Goal: Task Accomplishment & Management: Complete application form

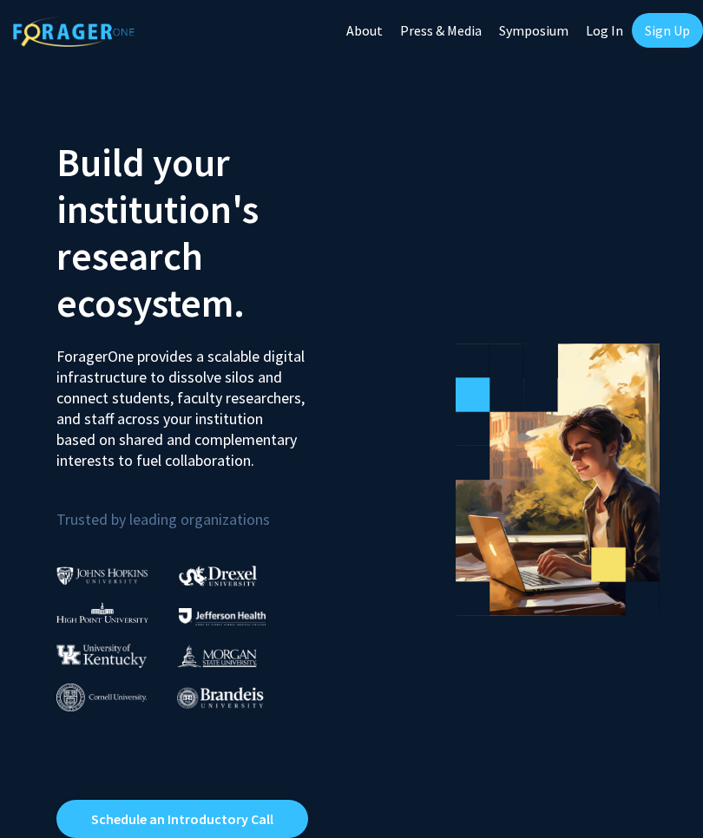
click at [608, 36] on link "Log In" at bounding box center [604, 30] width 55 height 61
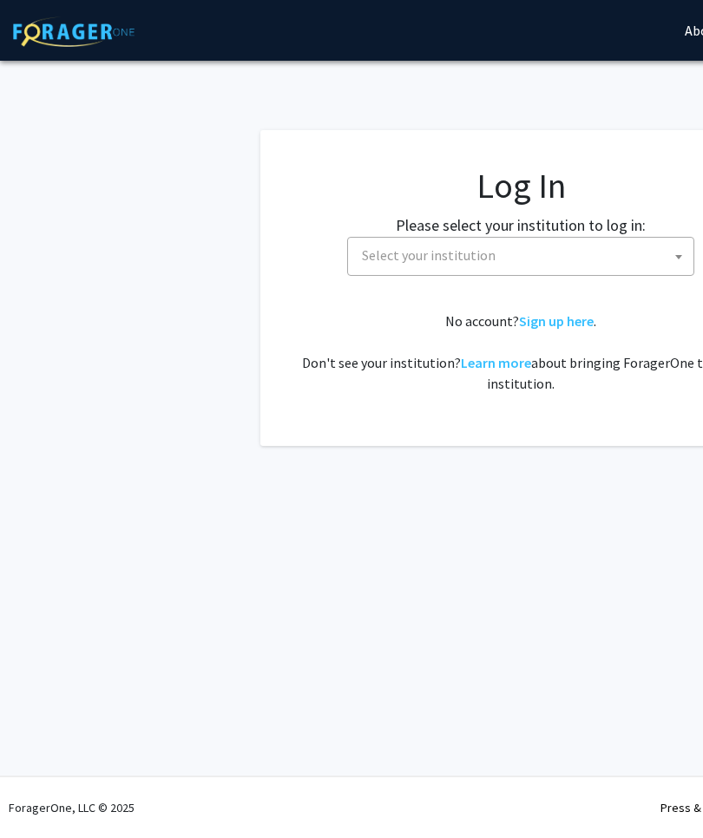
click at [677, 262] on span at bounding box center [678, 257] width 17 height 38
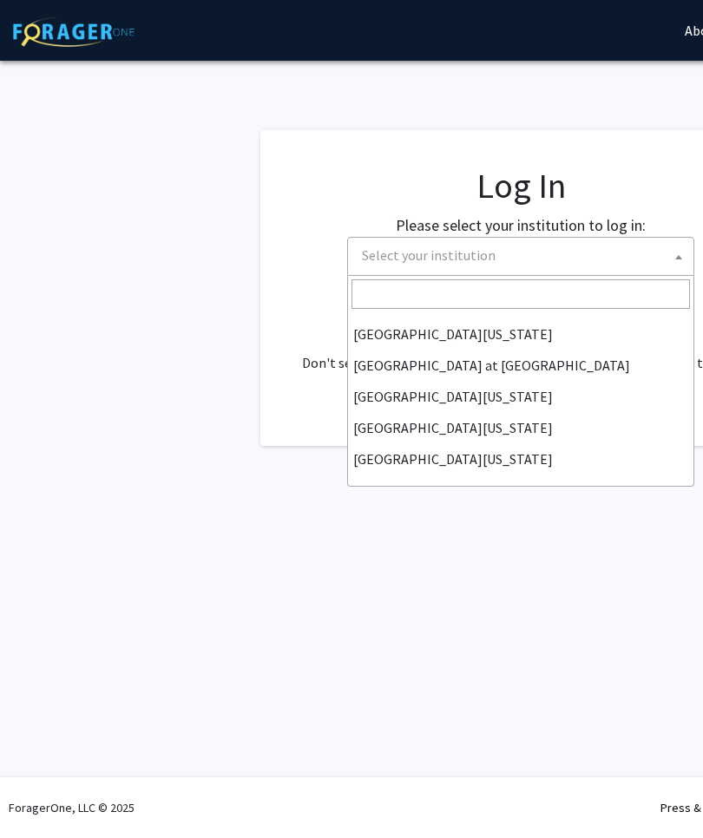
scroll to position [608, 0]
select select "33"
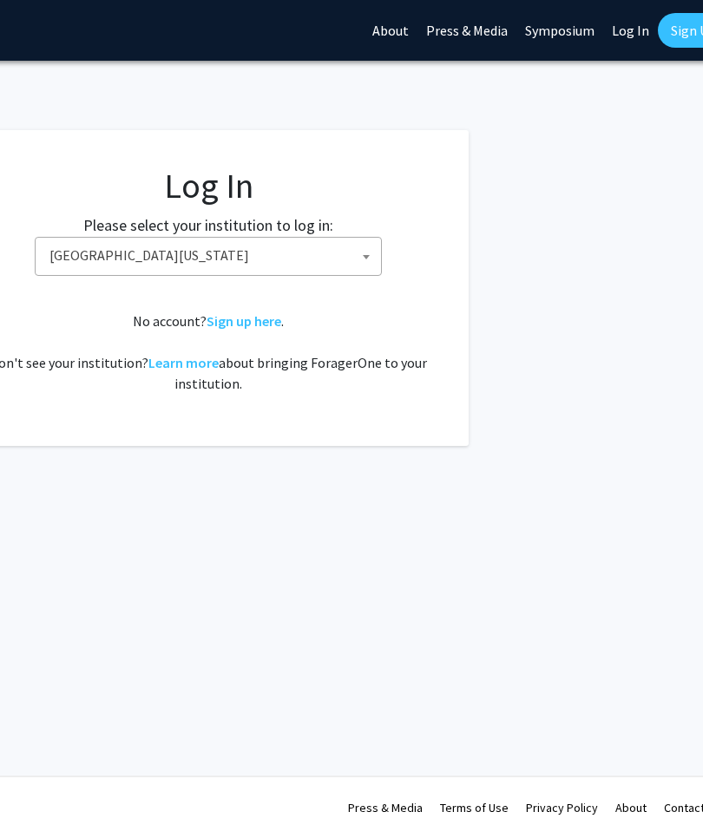
scroll to position [0, 312]
click at [624, 40] on link "Log In" at bounding box center [631, 30] width 55 height 61
click at [640, 35] on link "Log In" at bounding box center [631, 30] width 55 height 61
click at [621, 29] on link "Log In" at bounding box center [631, 30] width 55 height 61
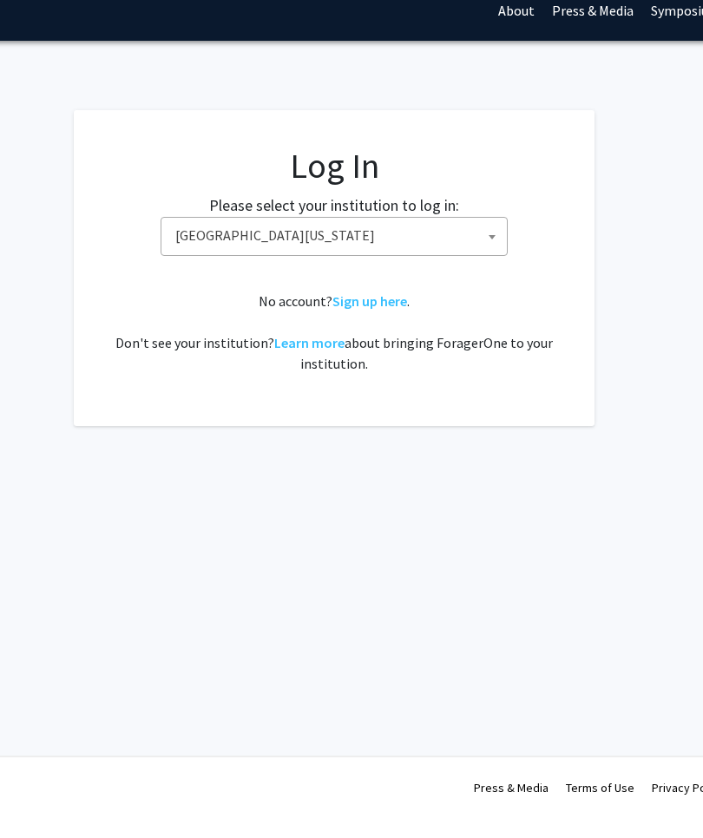
scroll to position [0, 181]
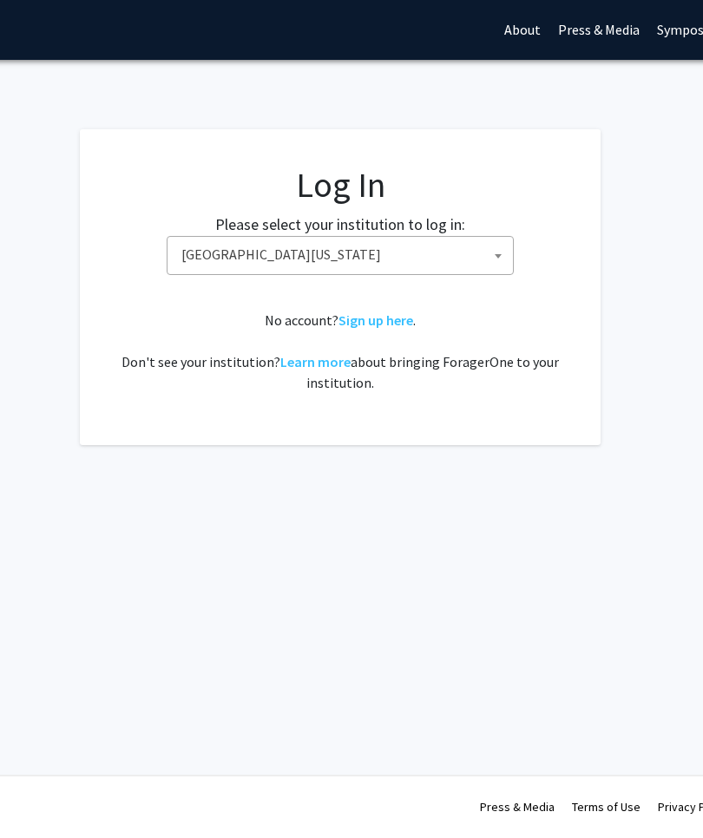
click at [280, 255] on span "[GEOGRAPHIC_DATA][US_STATE]" at bounding box center [343, 256] width 338 height 36
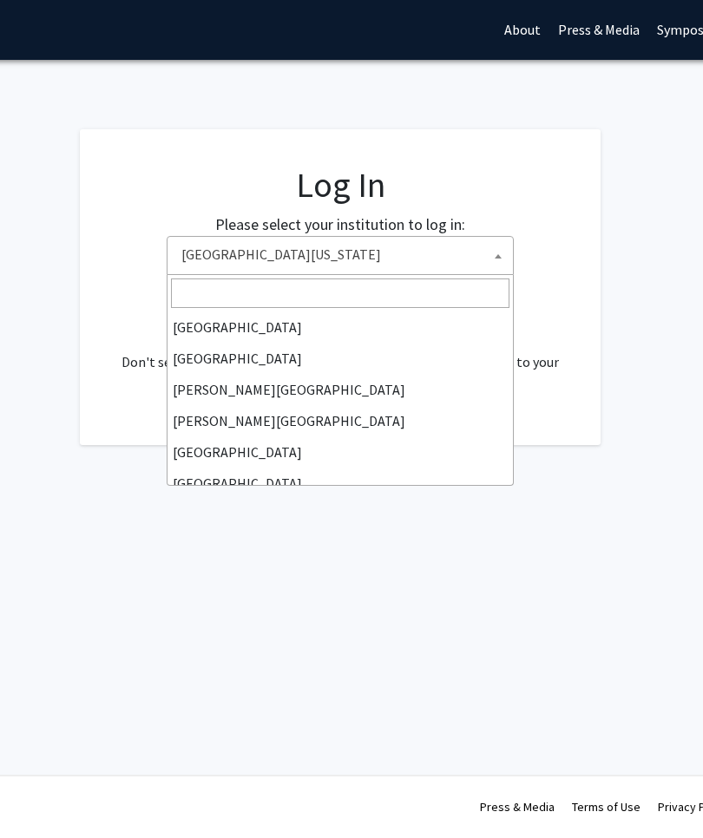
scroll to position [608, 0]
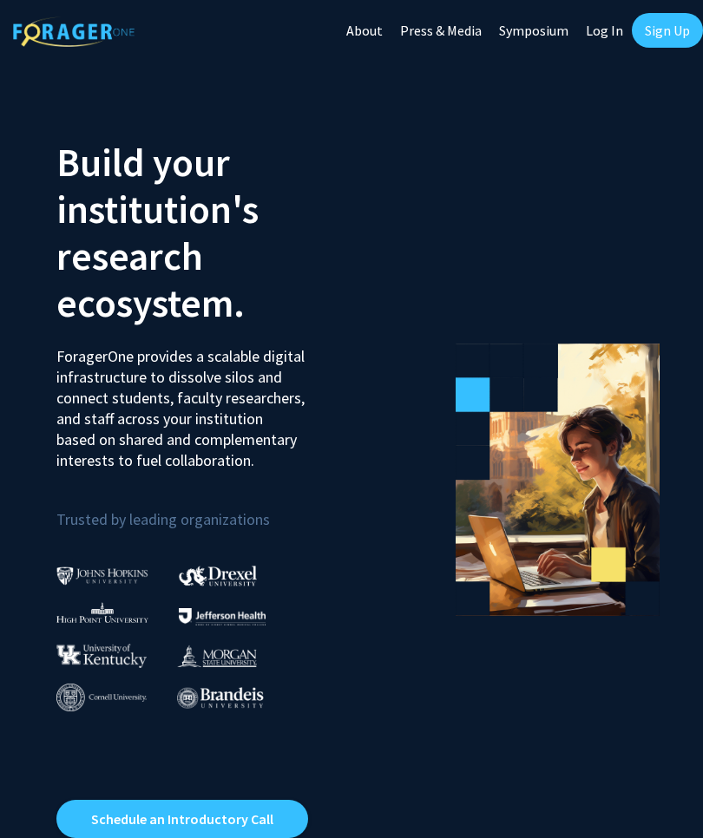
click at [596, 37] on link "Log In" at bounding box center [604, 30] width 55 height 61
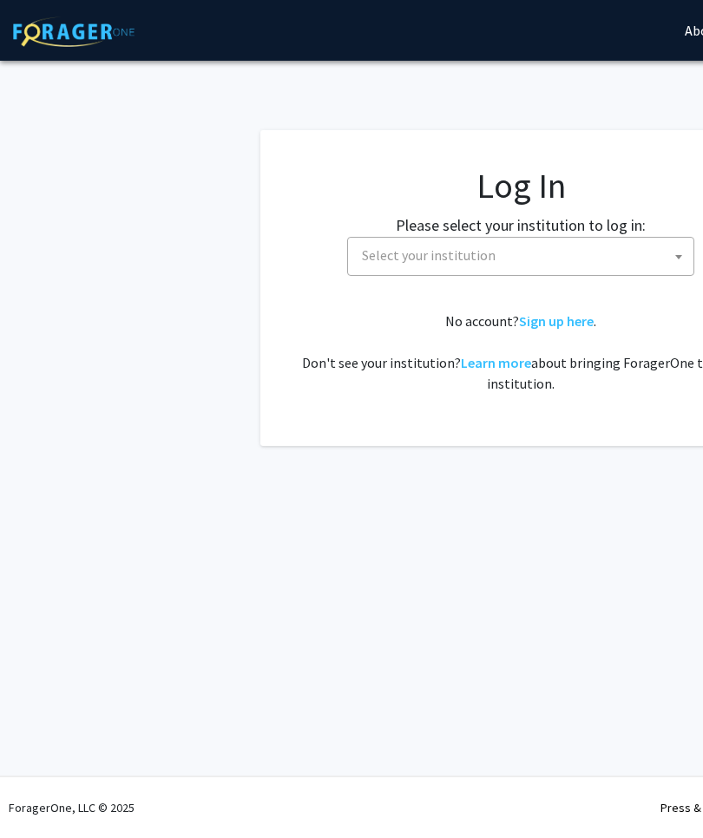
click at [671, 265] on span at bounding box center [678, 257] width 17 height 38
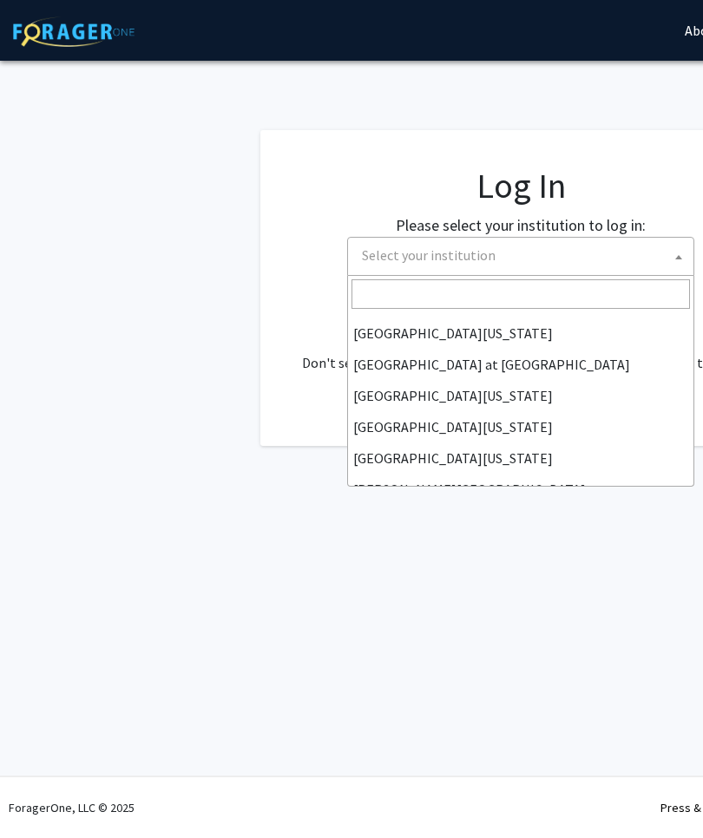
scroll to position [608, 0]
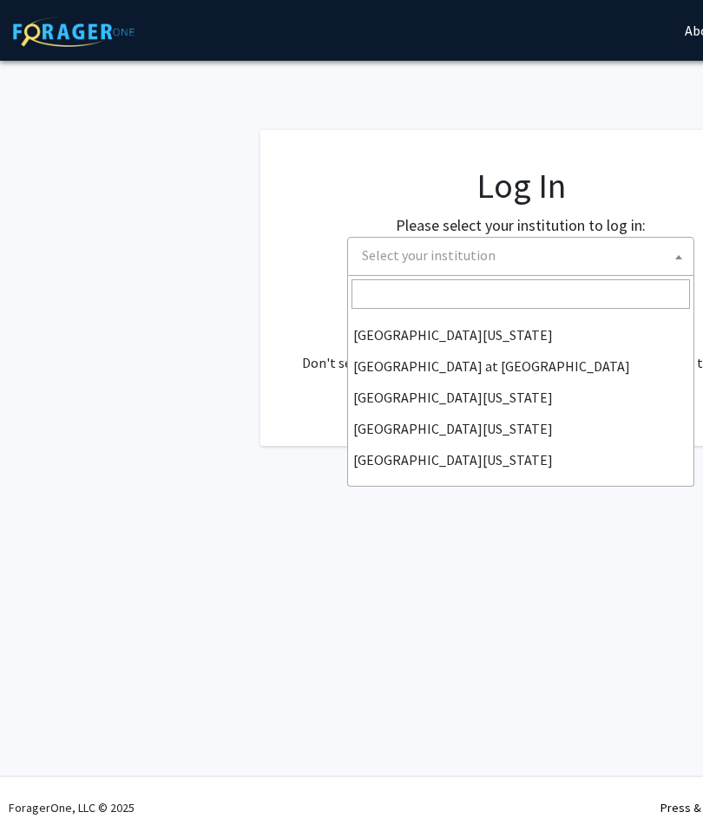
select select "33"
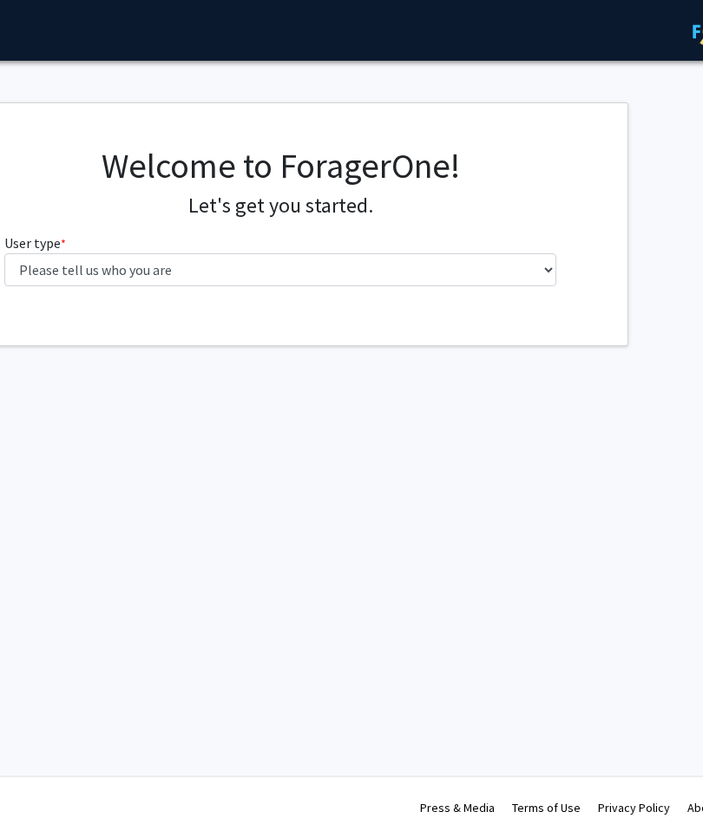
scroll to position [0, 248]
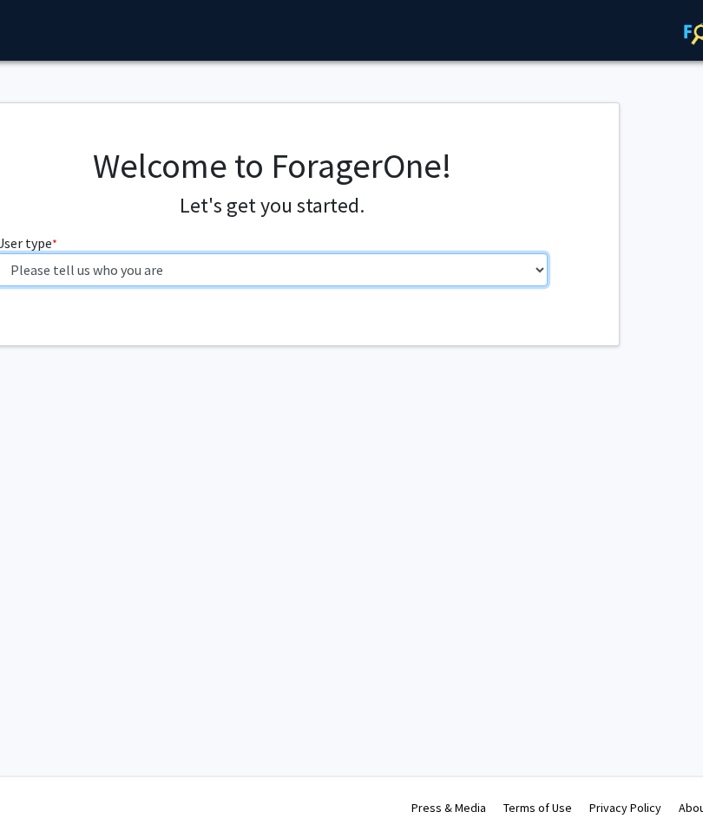
click at [542, 266] on select "Please tell us who you are Undergraduate Student Master's Student Doctoral Cand…" at bounding box center [273, 269] width 553 height 33
select select "5: faculty"
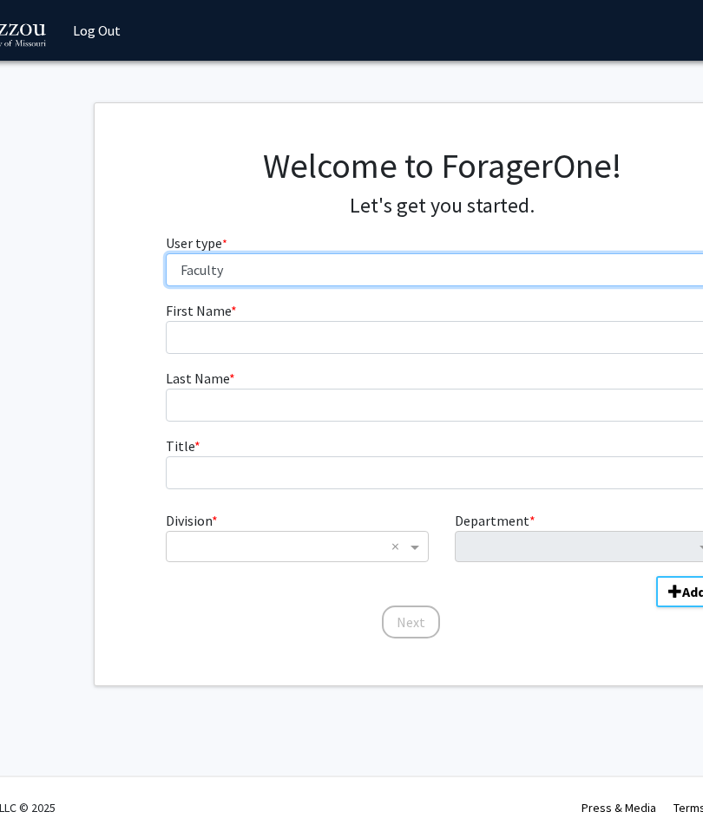
scroll to position [0, 79]
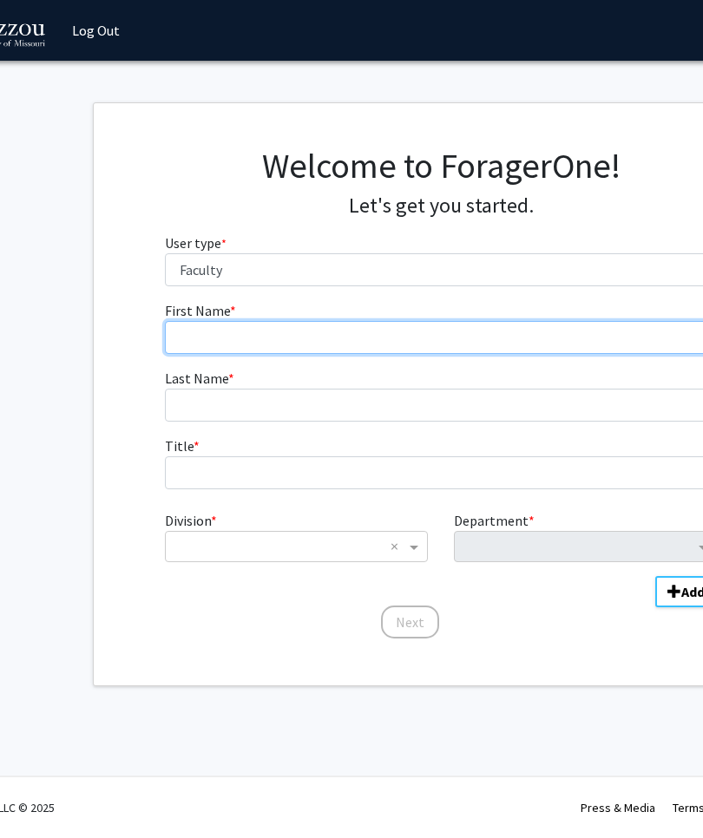
click at [250, 340] on input "First Name * required" at bounding box center [442, 337] width 553 height 33
type input "[PERSON_NAME]"
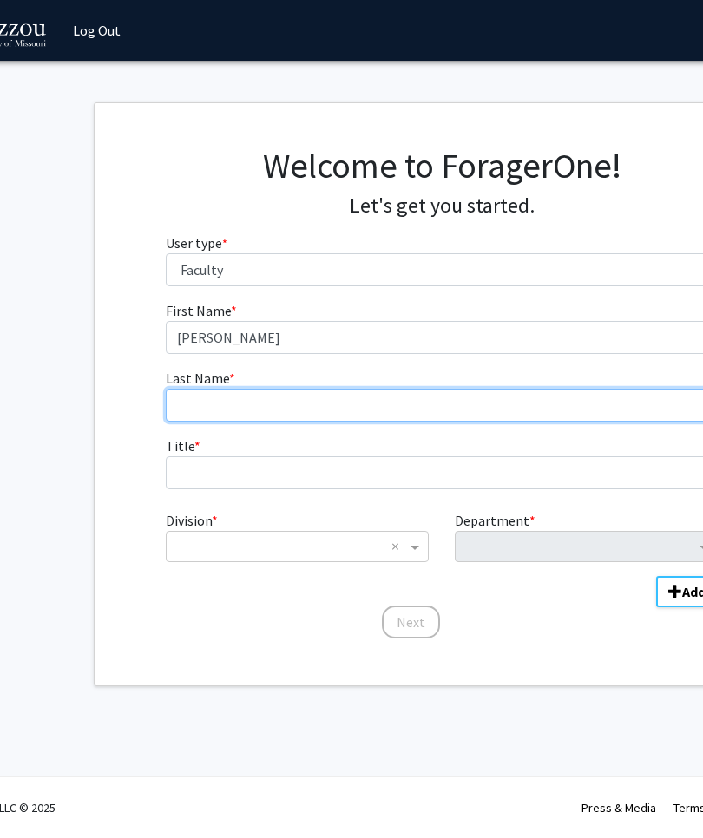
type input "[PERSON_NAME]"
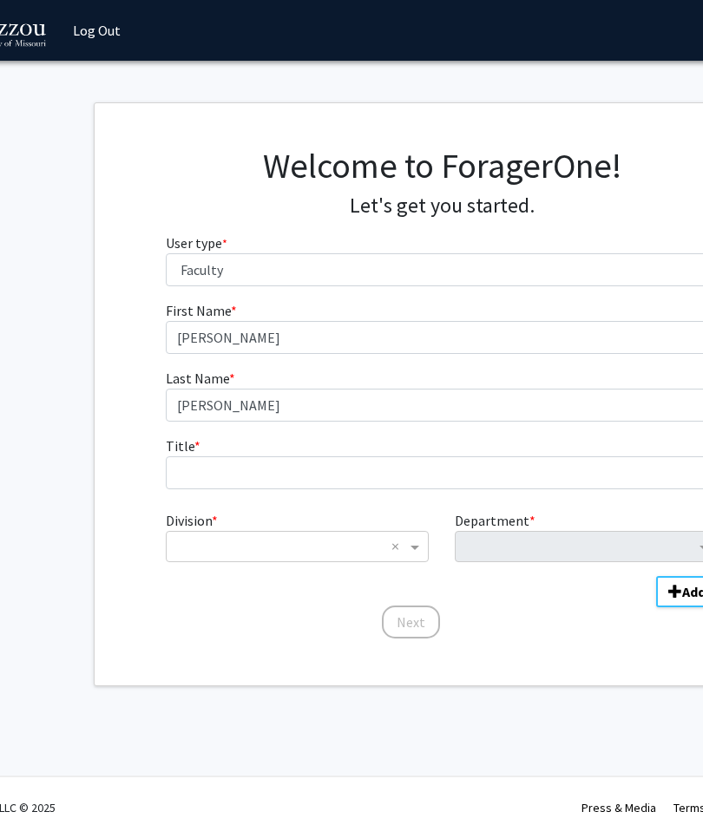
scroll to position [0, 80]
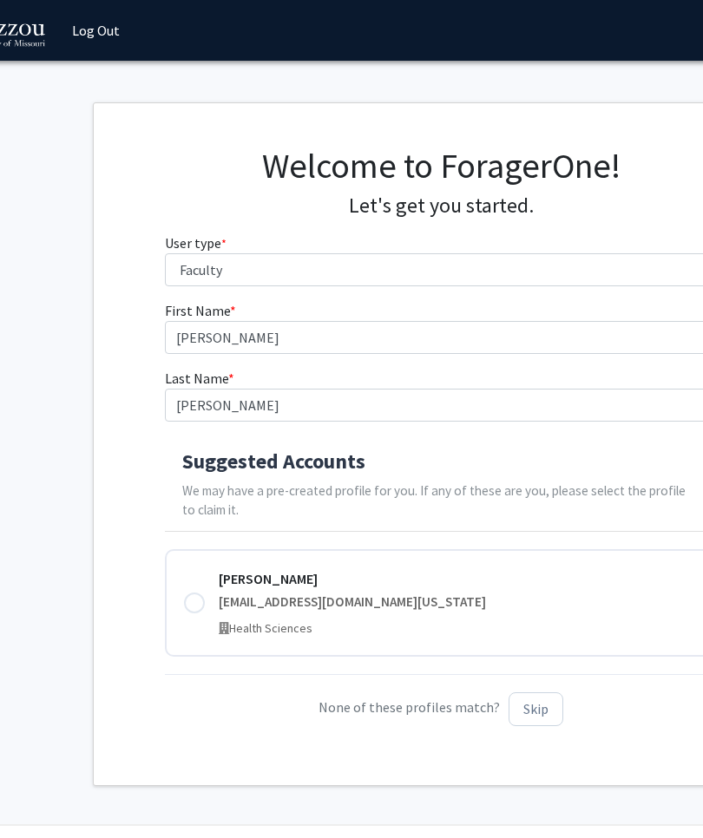
click at [192, 604] on div at bounding box center [194, 603] width 21 height 21
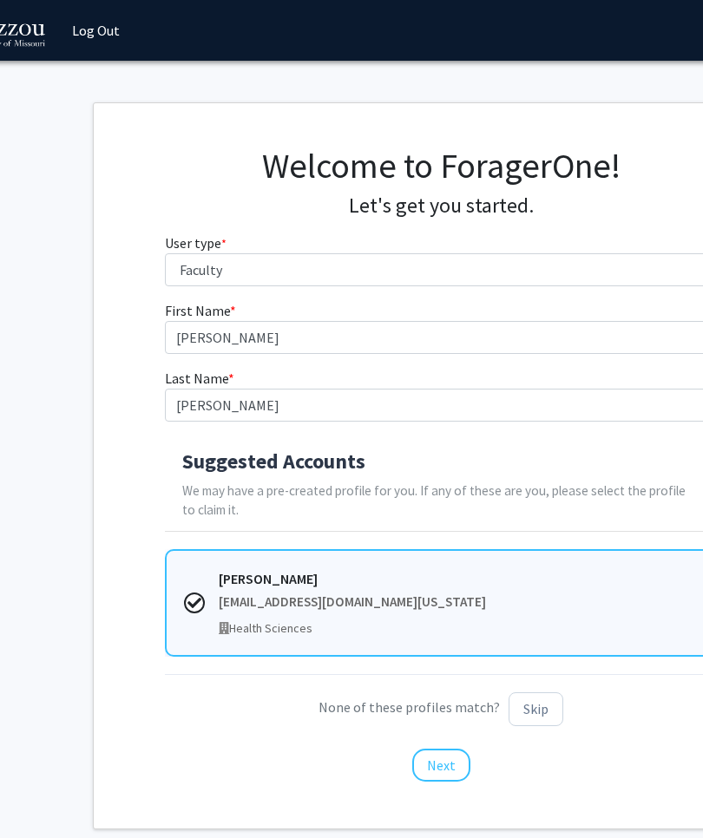
click at [444, 766] on button "Next" at bounding box center [441, 765] width 58 height 33
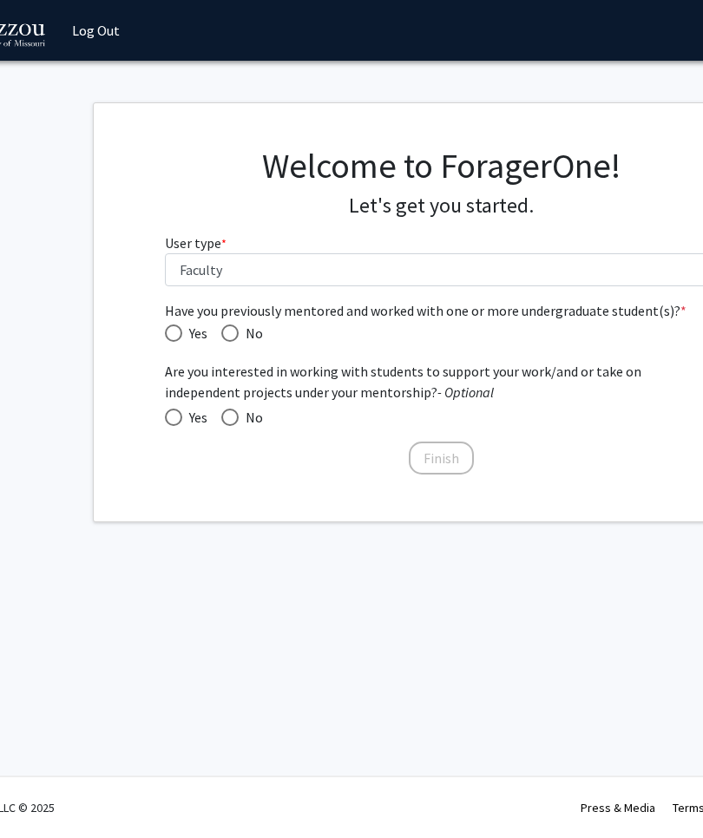
click at [172, 330] on span "Have you previously mentored and worked with one or more undergraduate student(…" at bounding box center [173, 333] width 17 height 17
click at [172, 330] on input "Yes" at bounding box center [173, 333] width 17 height 17
radio input "true"
click at [227, 422] on span at bounding box center [229, 417] width 17 height 17
click at [227, 422] on input "No" at bounding box center [229, 417] width 17 height 17
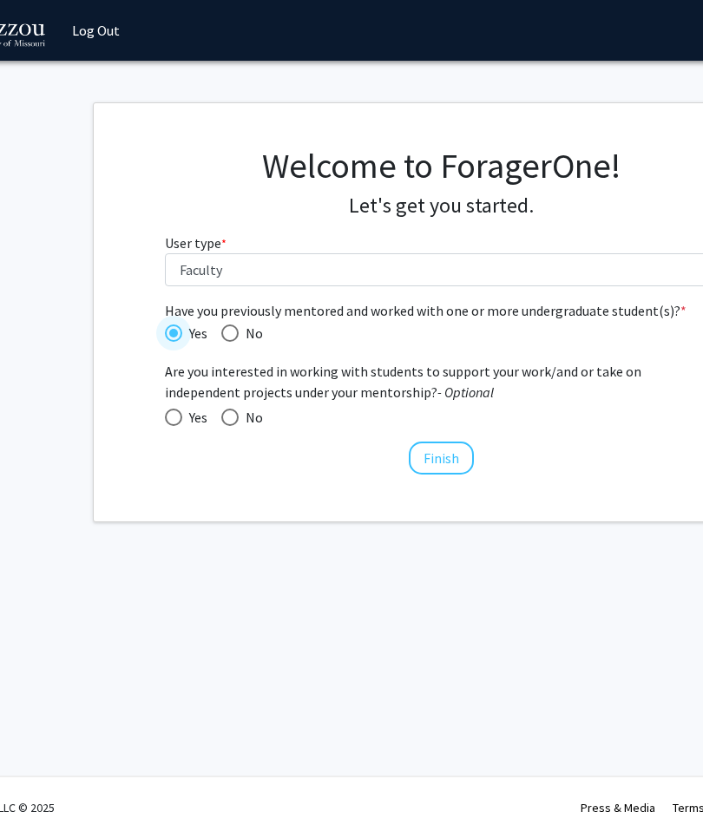
radio input "true"
click at [448, 459] on button "Finish" at bounding box center [441, 458] width 65 height 33
